Goal: Navigation & Orientation: Find specific page/section

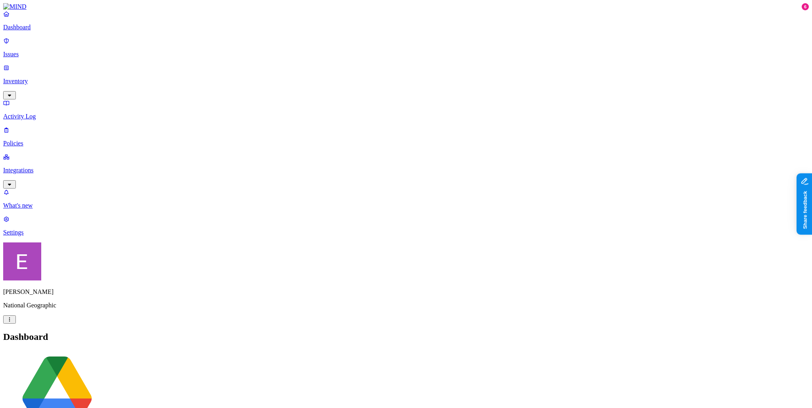
click at [40, 153] on link "Integrations" at bounding box center [406, 170] width 806 height 34
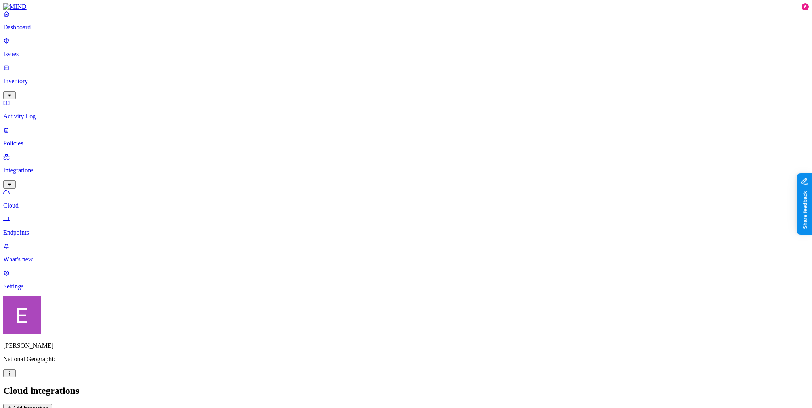
click at [51, 229] on p "Endpoints" at bounding box center [406, 232] width 806 height 7
click at [56, 31] on p "Dashboard" at bounding box center [406, 27] width 806 height 7
